Goal: Find specific page/section: Find specific page/section

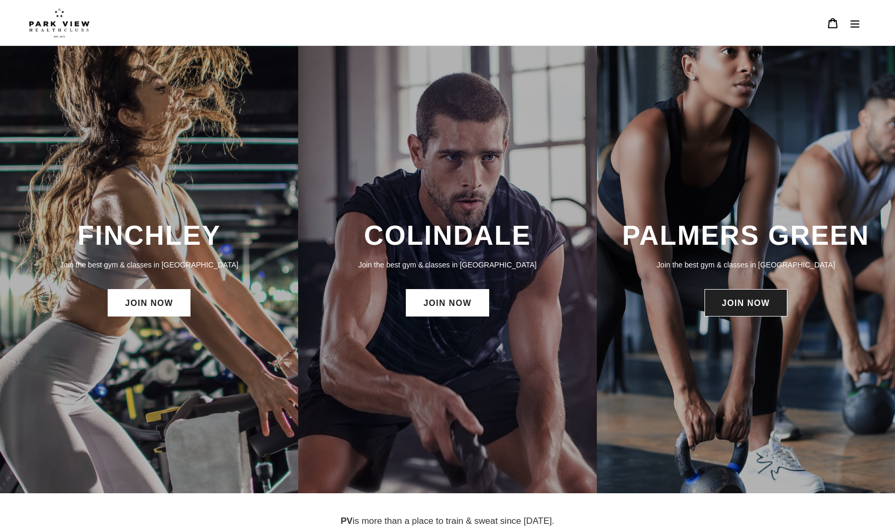
click at [758, 297] on link "JOIN NOW" at bounding box center [746, 302] width 83 height 27
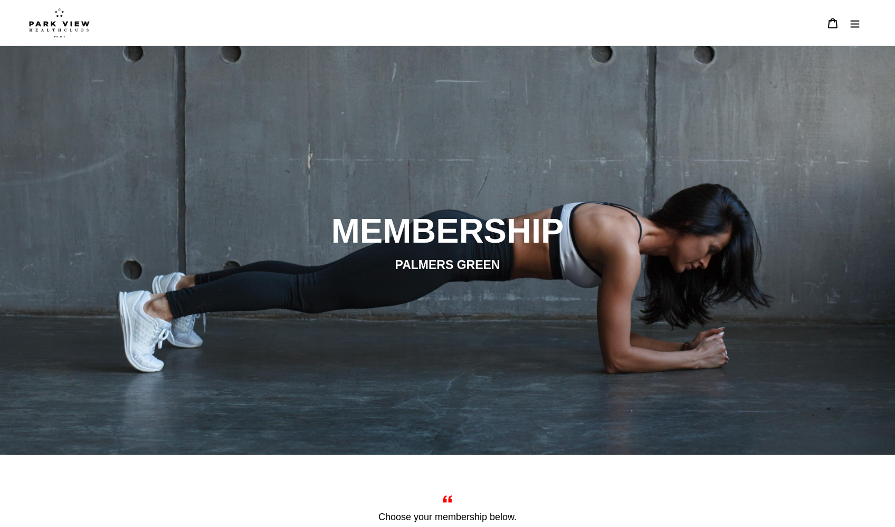
click at [857, 30] on button "Menu" at bounding box center [855, 23] width 22 height 23
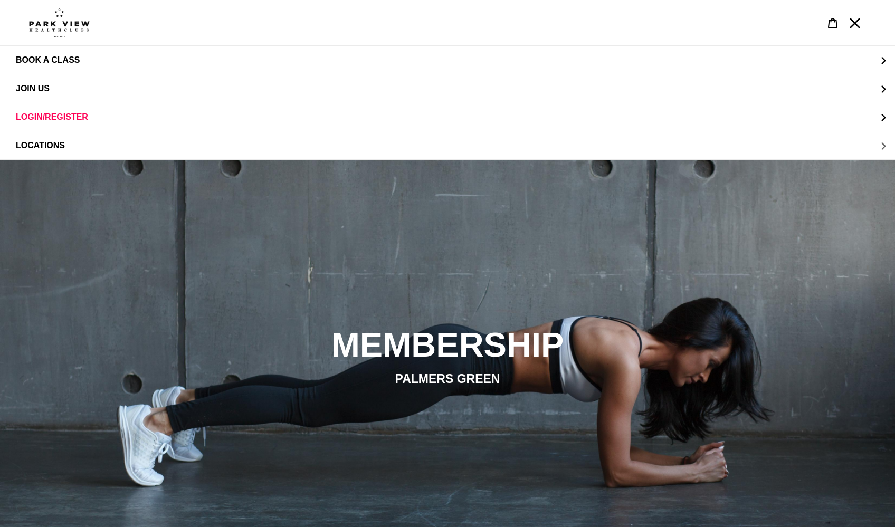
click at [67, 145] on button "LOCATIONS" at bounding box center [447, 145] width 895 height 29
click at [62, 149] on span "Palmers Green" at bounding box center [73, 146] width 73 height 10
click at [71, 146] on span "Palmers Green" at bounding box center [73, 146] width 73 height 10
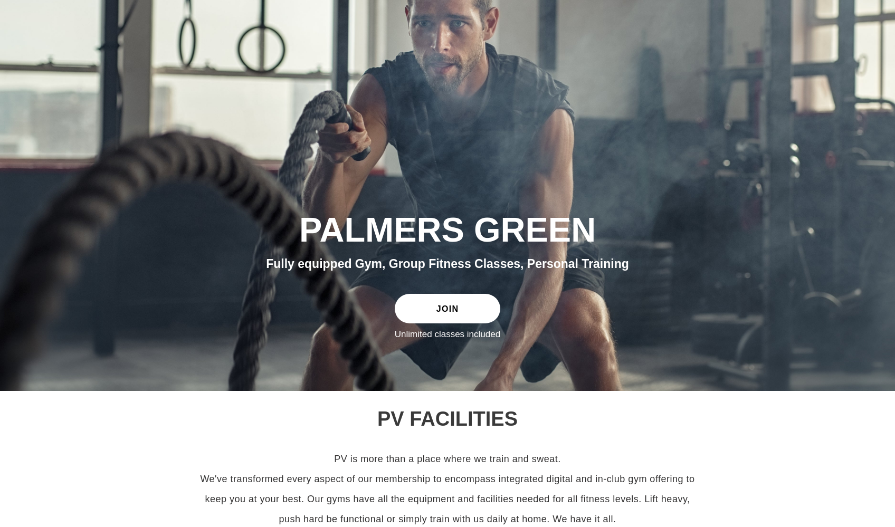
scroll to position [55, 0]
